Goal: Navigation & Orientation: Go to known website

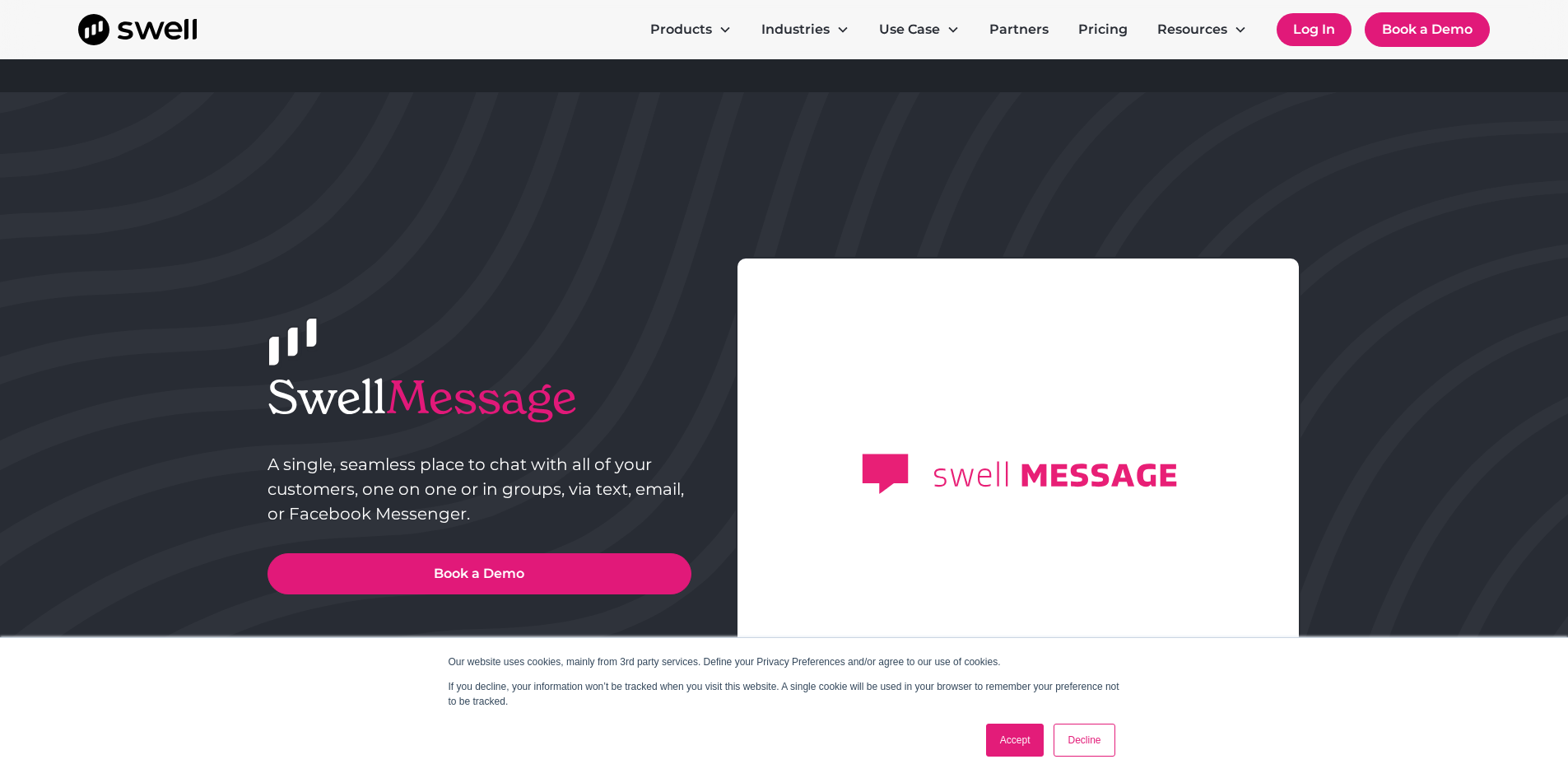
click at [1327, 28] on link "Log In" at bounding box center [1314, 29] width 75 height 33
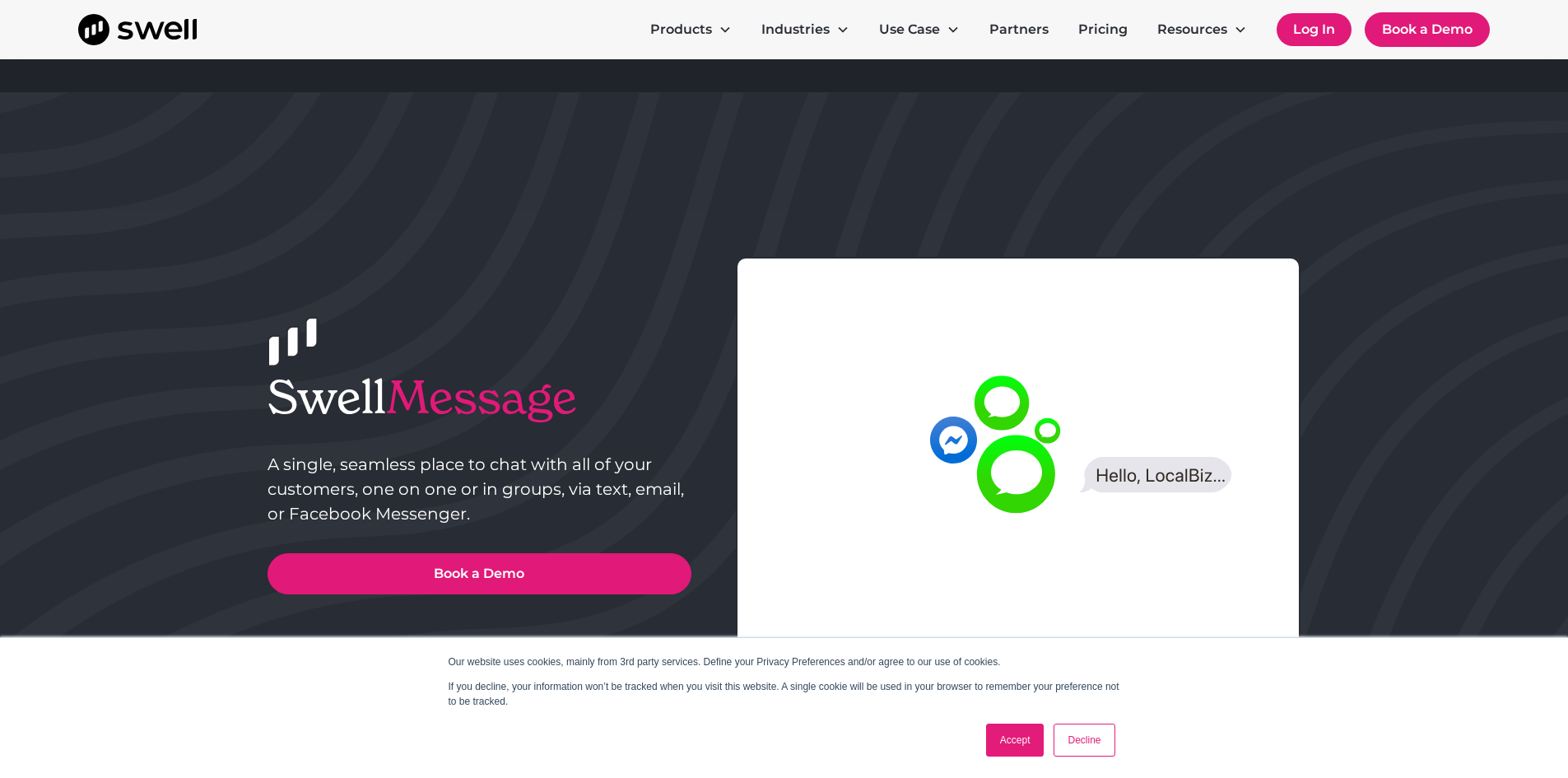
click at [1315, 23] on link "Log In" at bounding box center [1314, 29] width 75 height 33
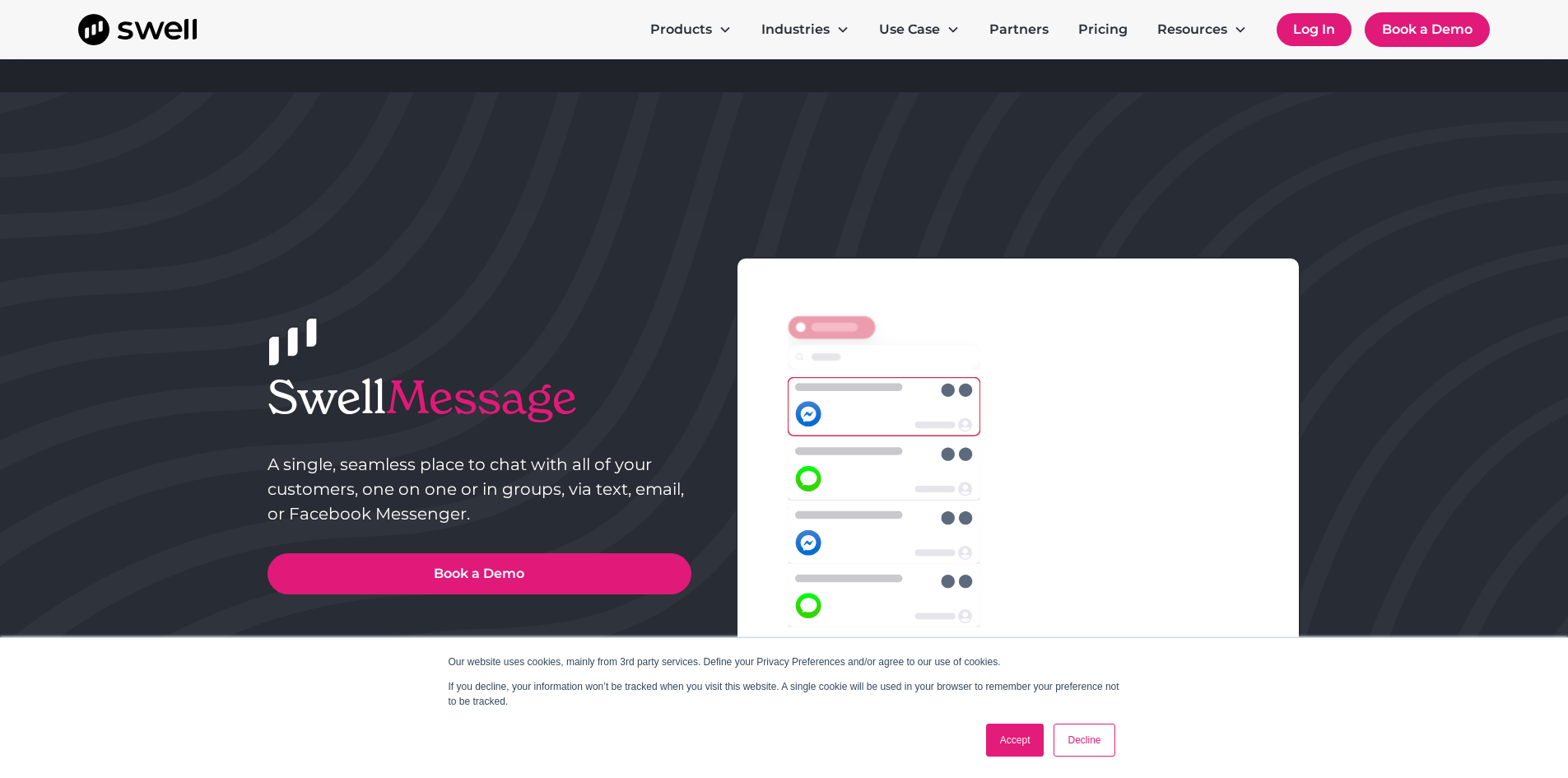
click at [1313, 39] on link "Log In" at bounding box center [1314, 29] width 75 height 33
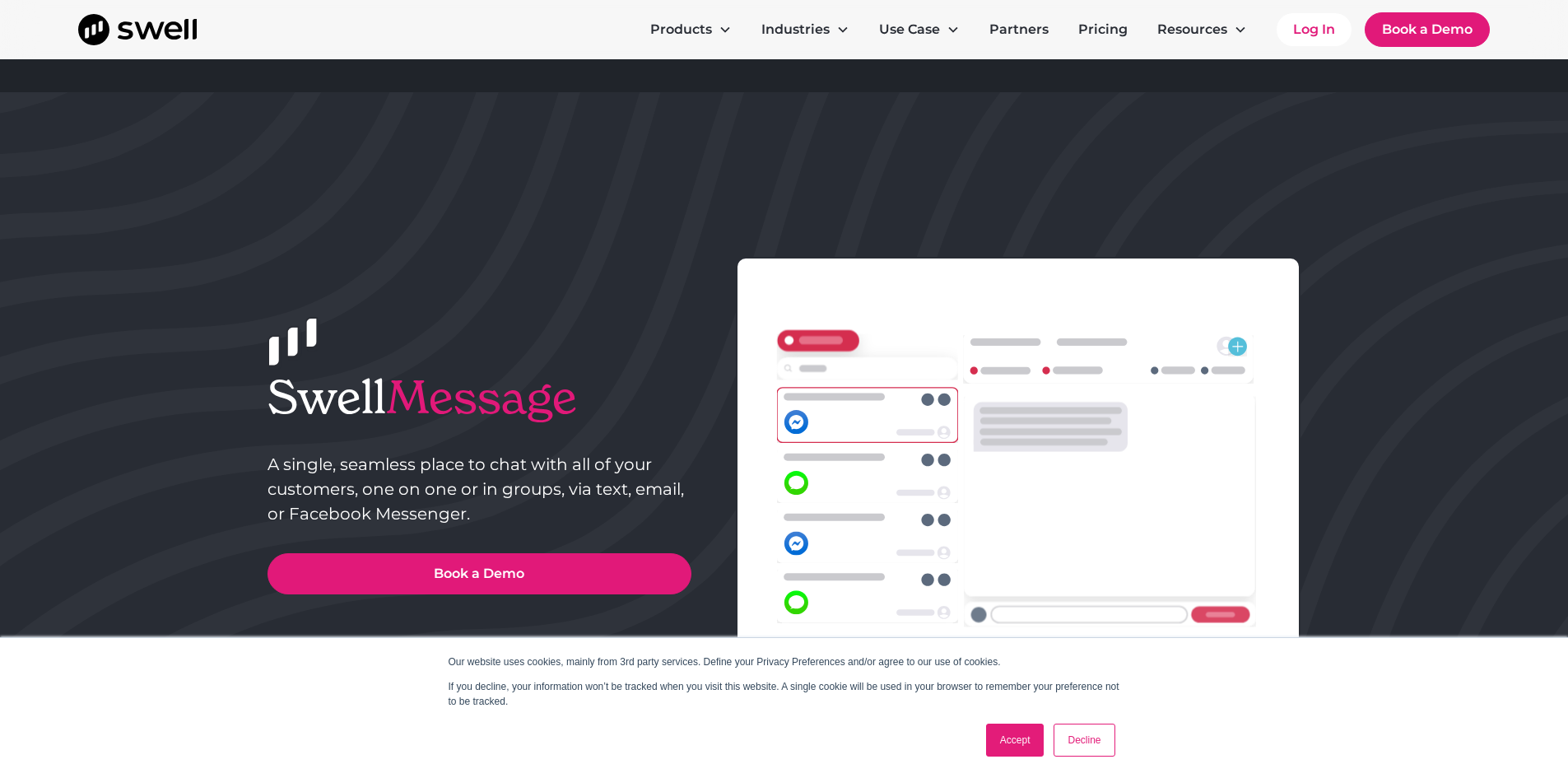
click at [1034, 747] on link "Accept" at bounding box center [1016, 740] width 58 height 33
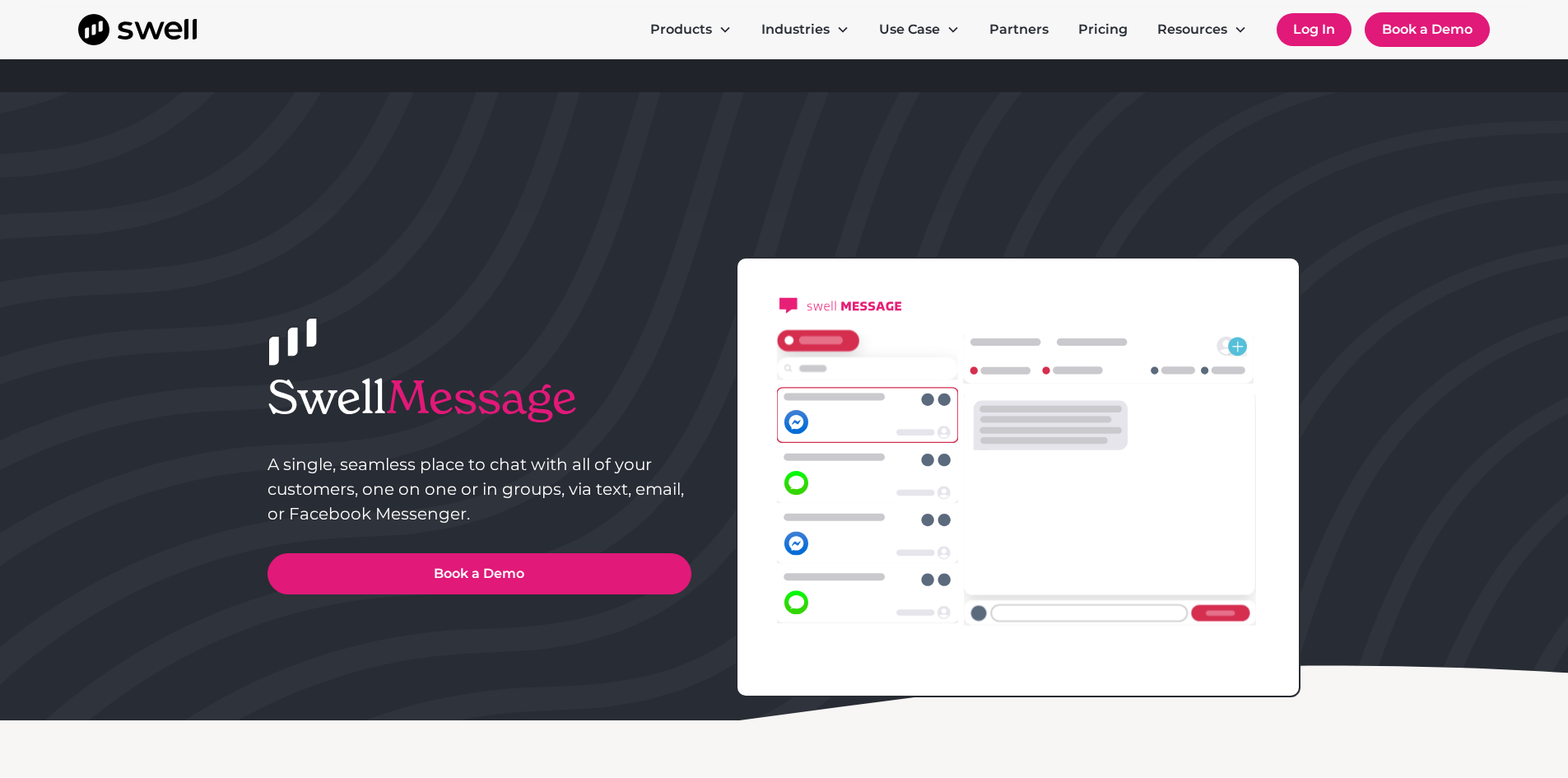
click at [1299, 29] on link "Log In" at bounding box center [1314, 29] width 75 height 33
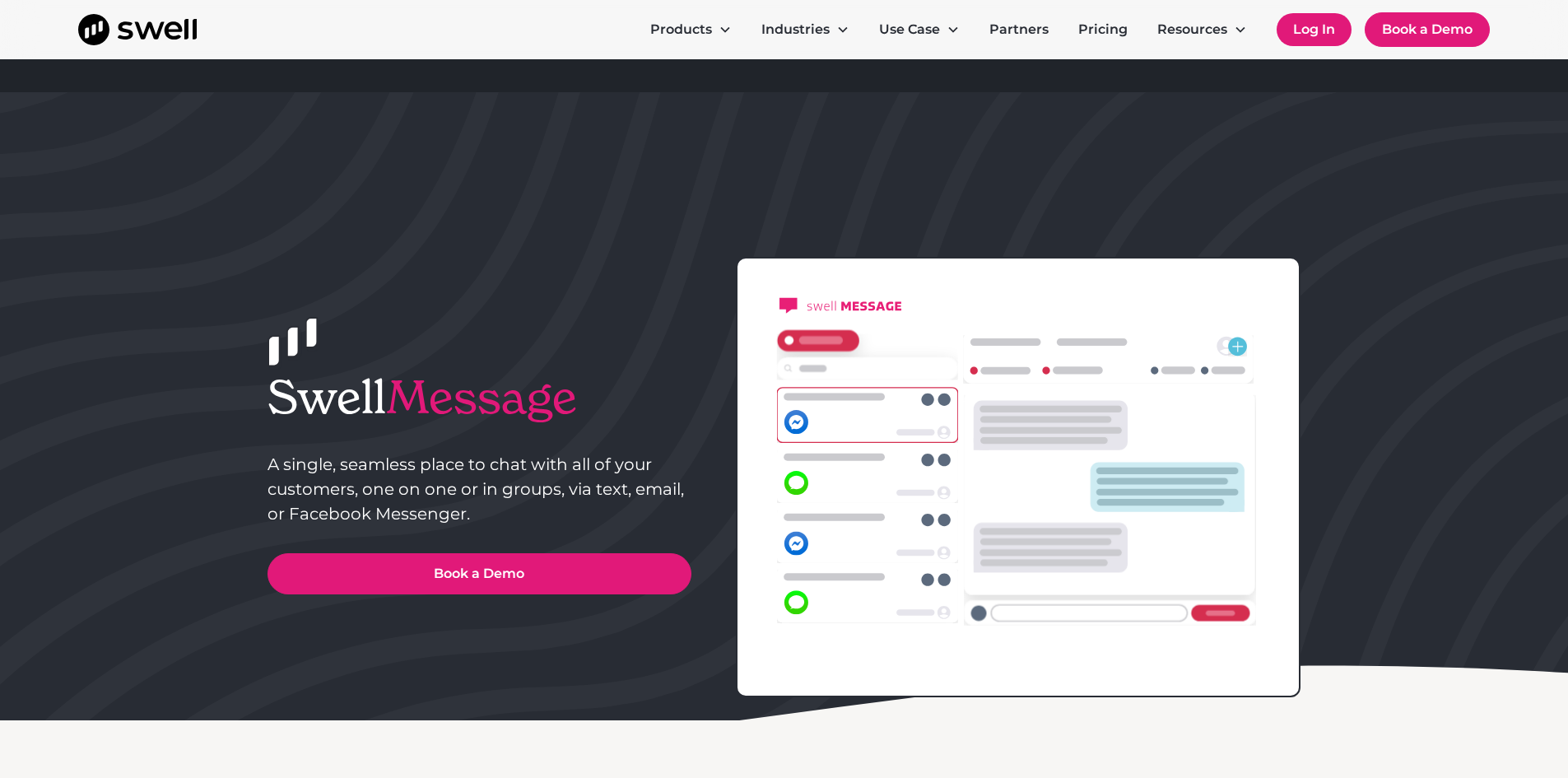
click at [1320, 23] on link "Log In" at bounding box center [1314, 29] width 75 height 33
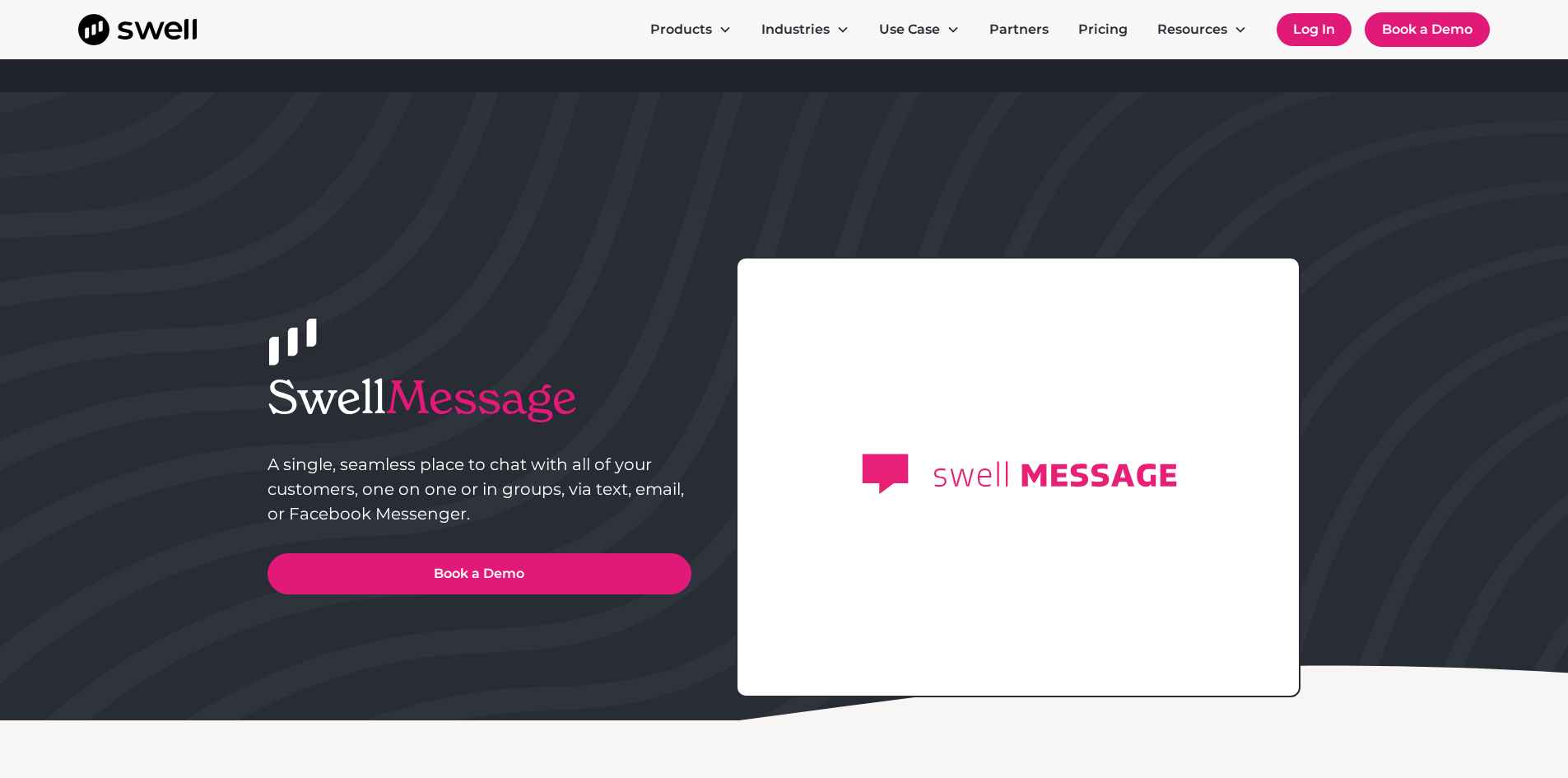
click at [1296, 28] on link "Log In" at bounding box center [1314, 29] width 75 height 33
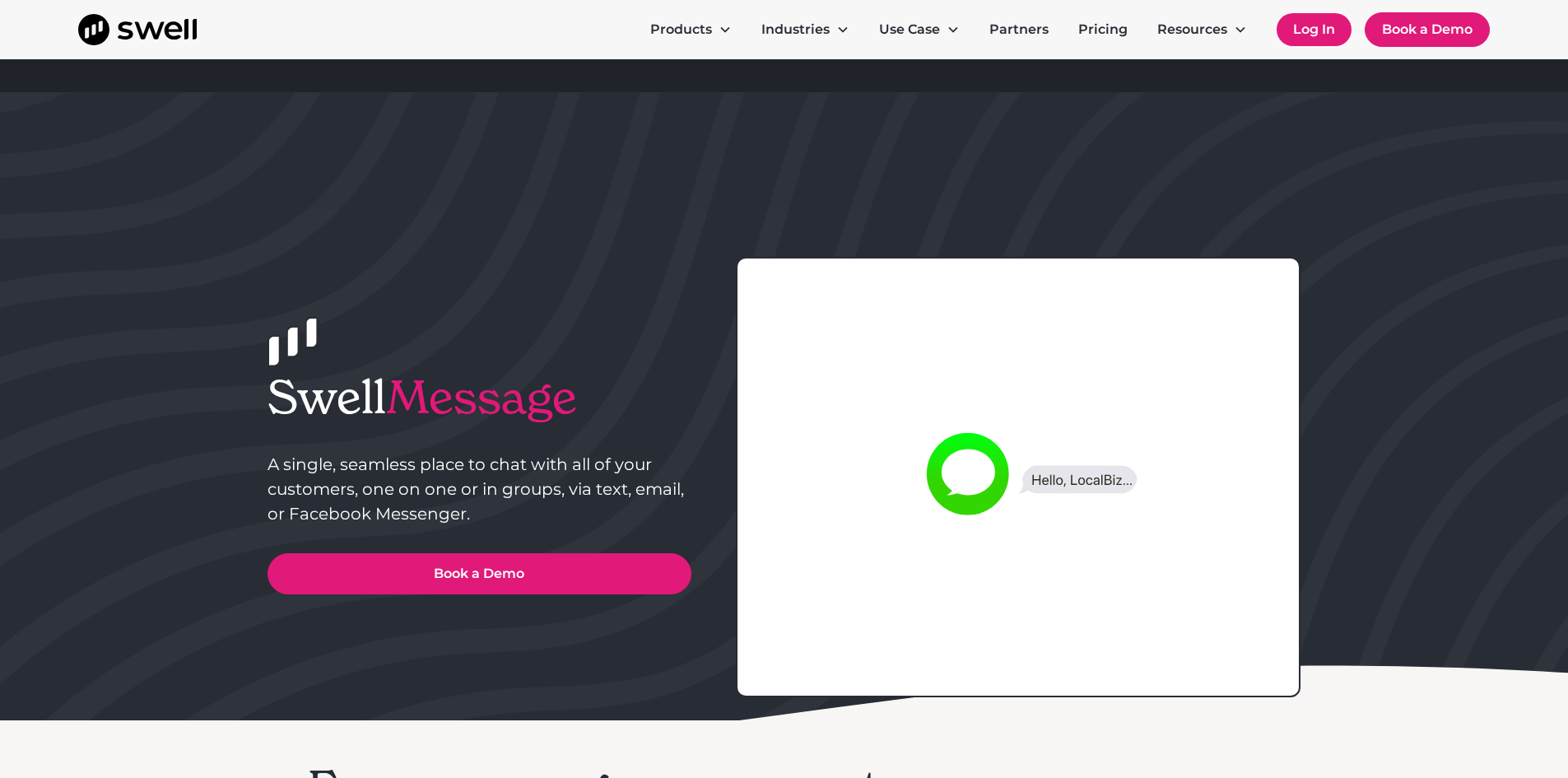
click at [1322, 34] on link "Log In" at bounding box center [1314, 29] width 75 height 33
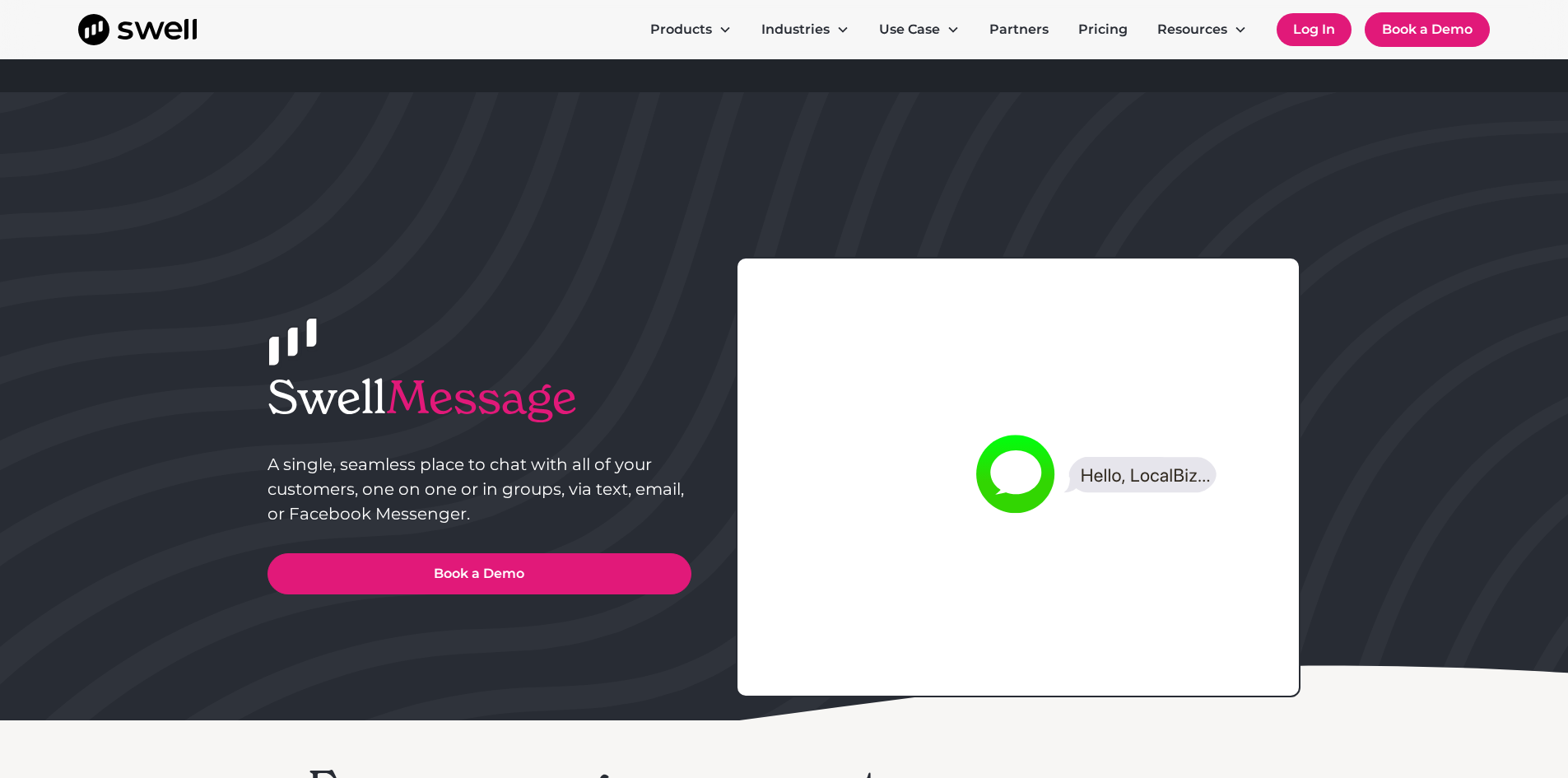
click at [1322, 34] on link "Log In" at bounding box center [1314, 29] width 75 height 33
